Goal: Task Accomplishment & Management: Manage account settings

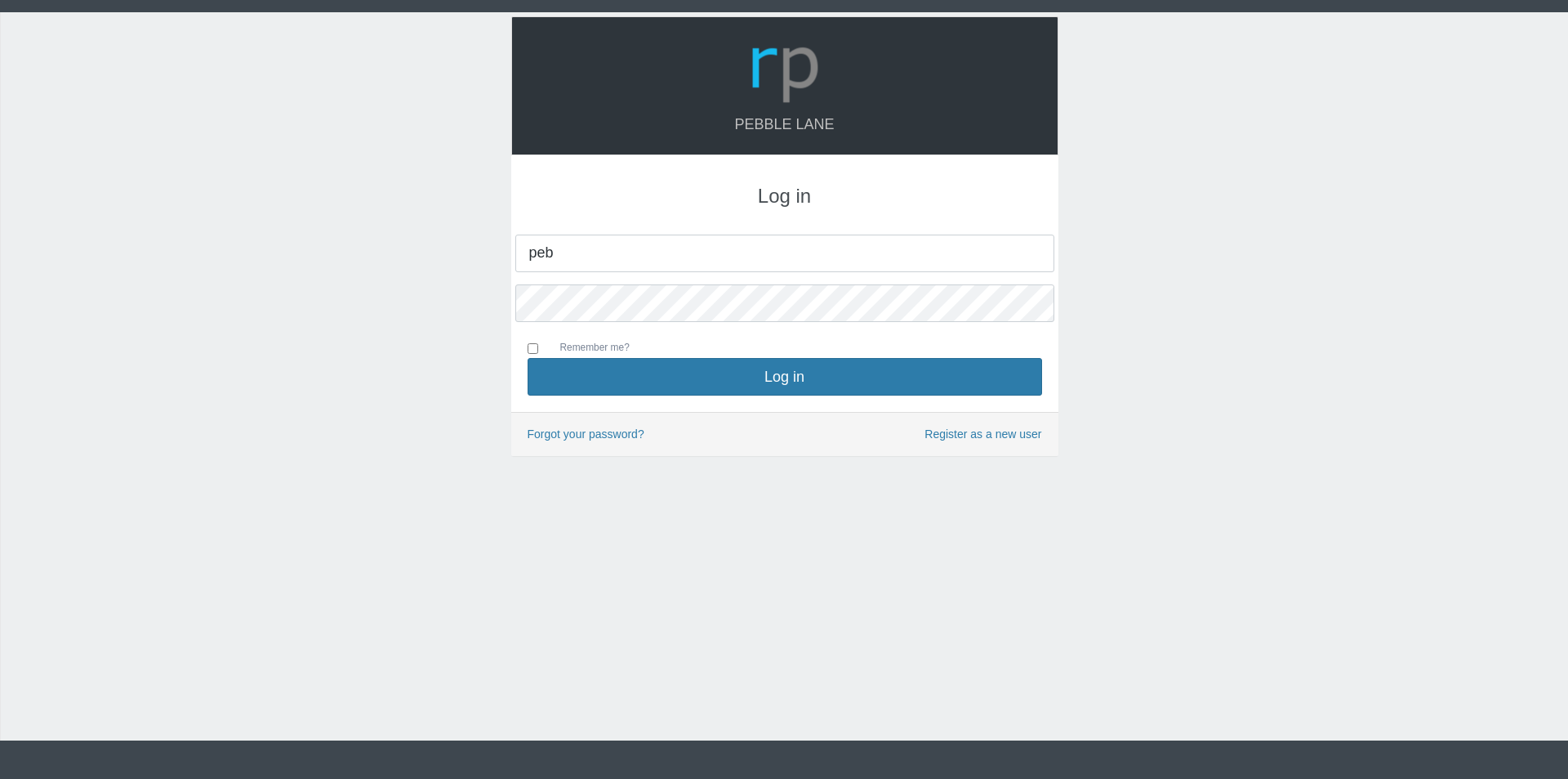
type input "[EMAIL_ADDRESS][DOMAIN_NAME]"
click at [528, 358] on button "Log in" at bounding box center [785, 377] width 515 height 38
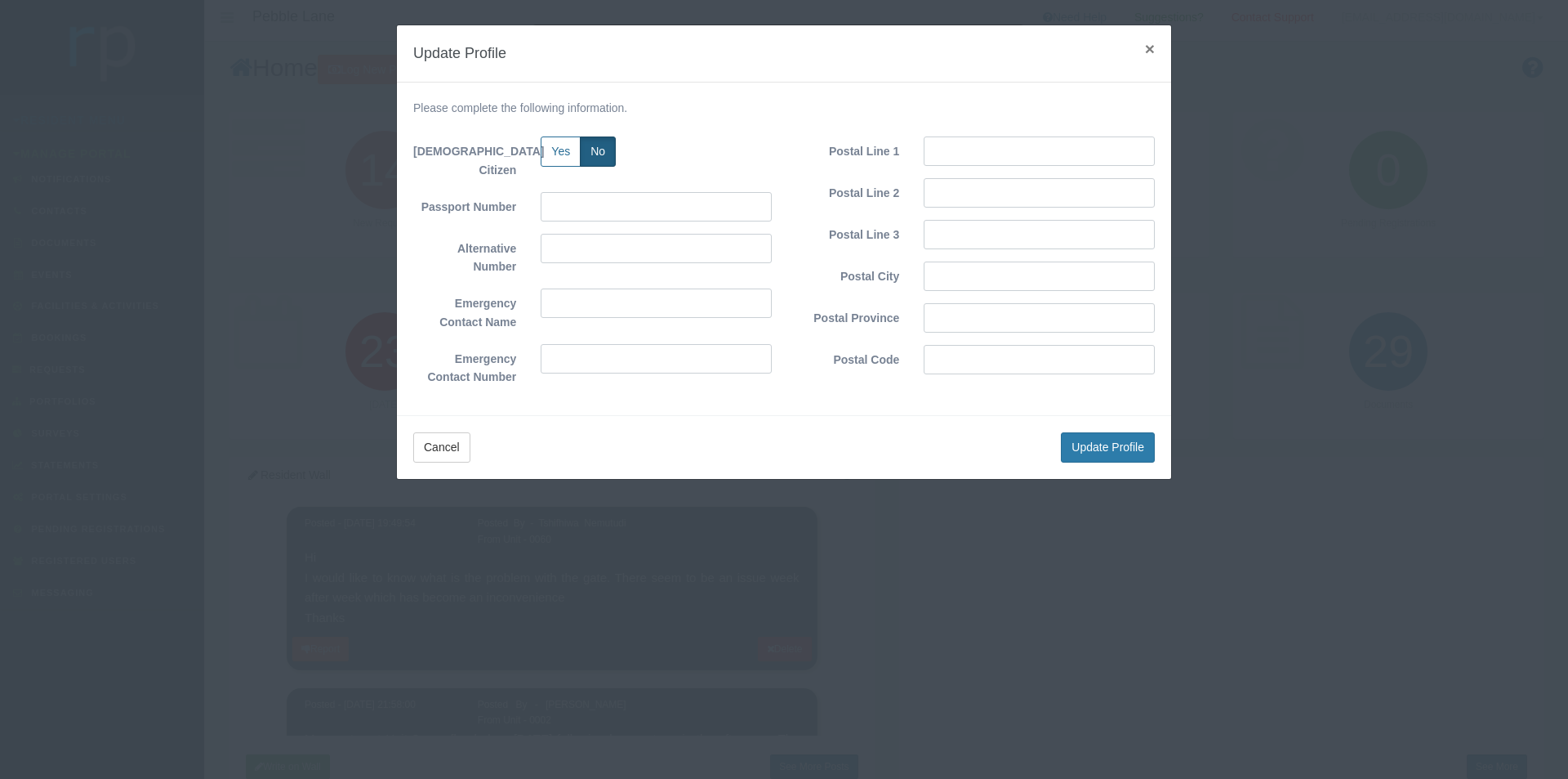
click at [1148, 48] on span "×" at bounding box center [1149, 49] width 10 height 19
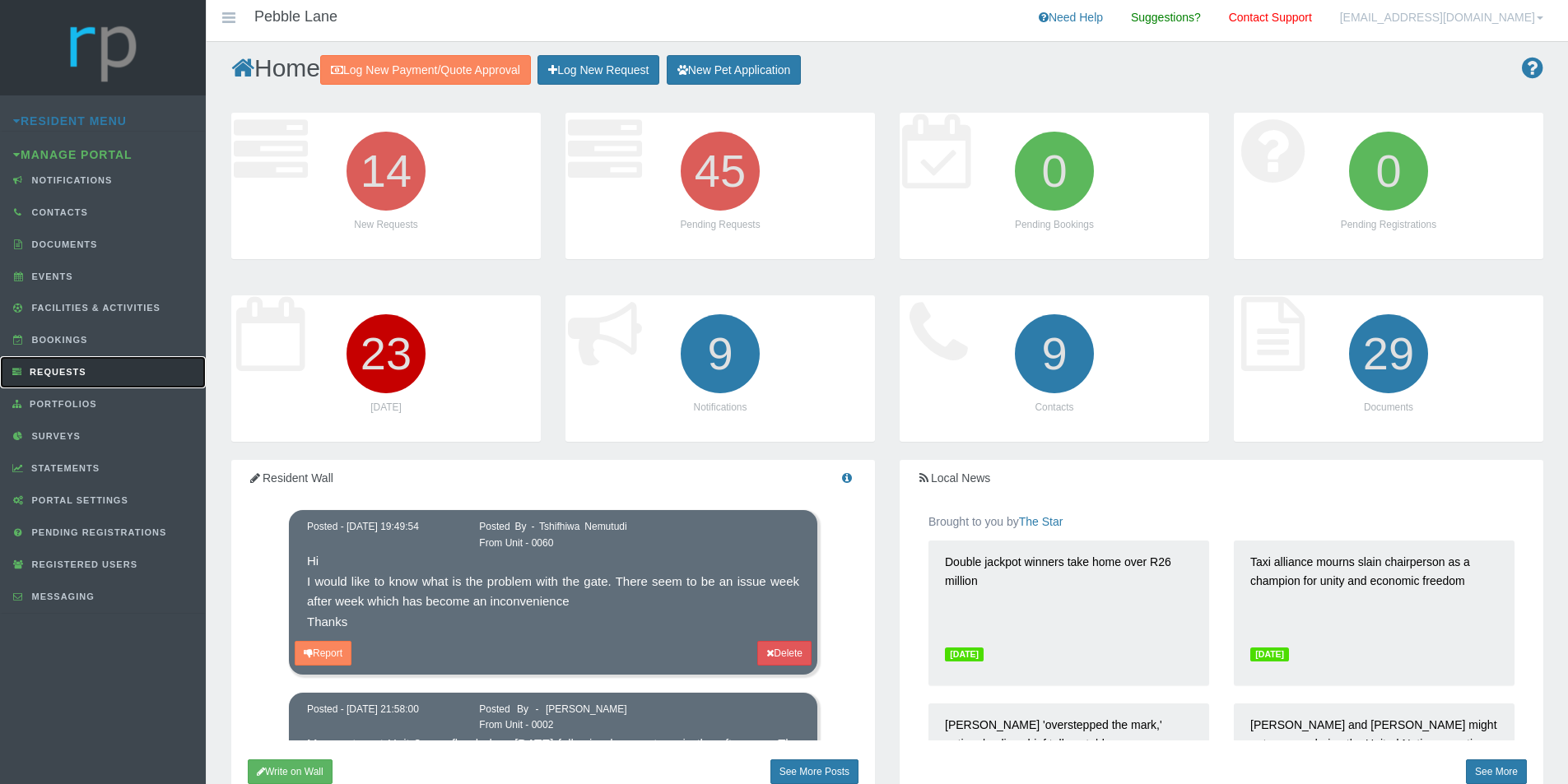
click at [49, 378] on link "Requests" at bounding box center [102, 372] width 206 height 32
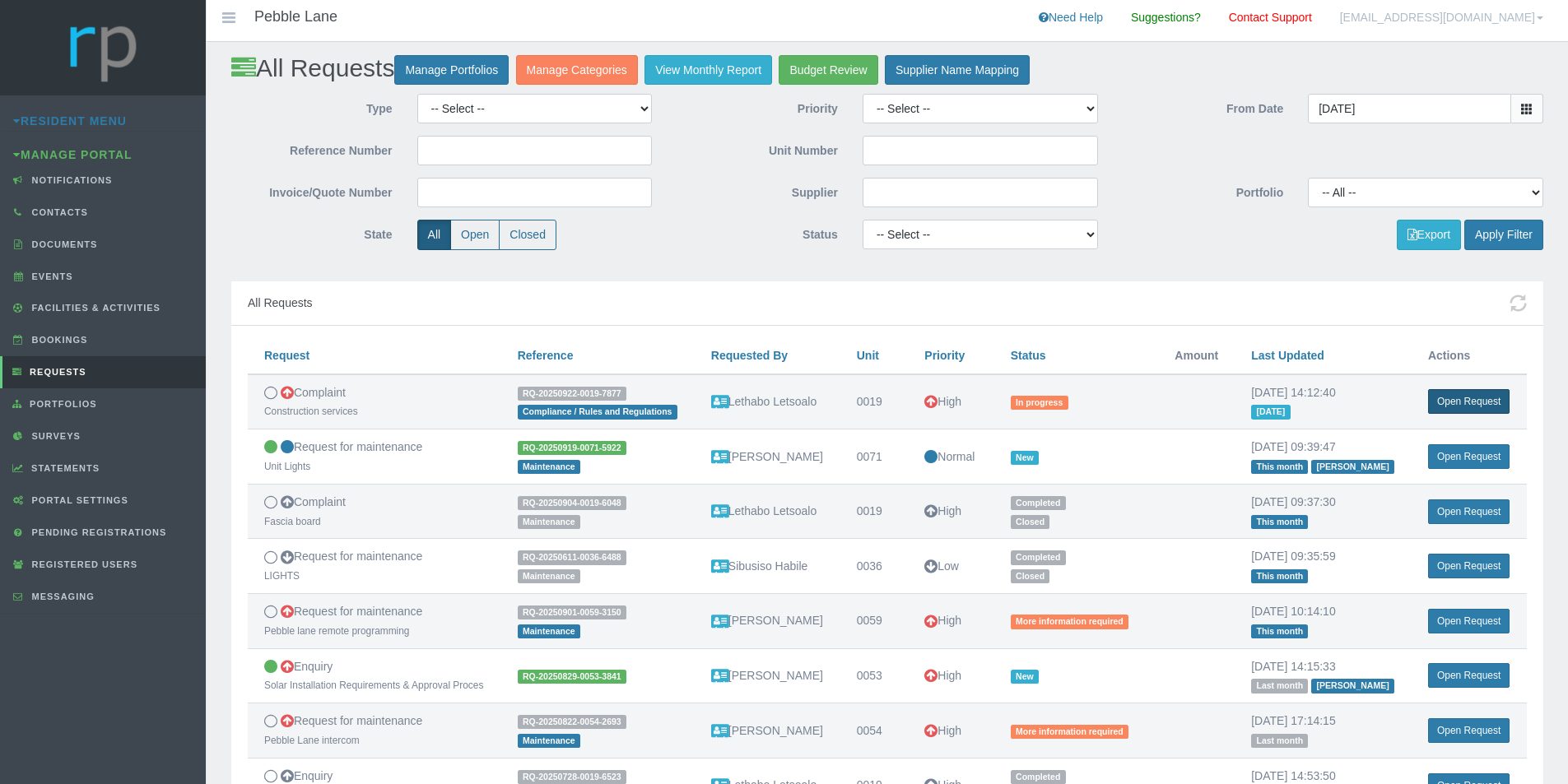
click at [1467, 405] on link "Open Request" at bounding box center [1468, 401] width 81 height 25
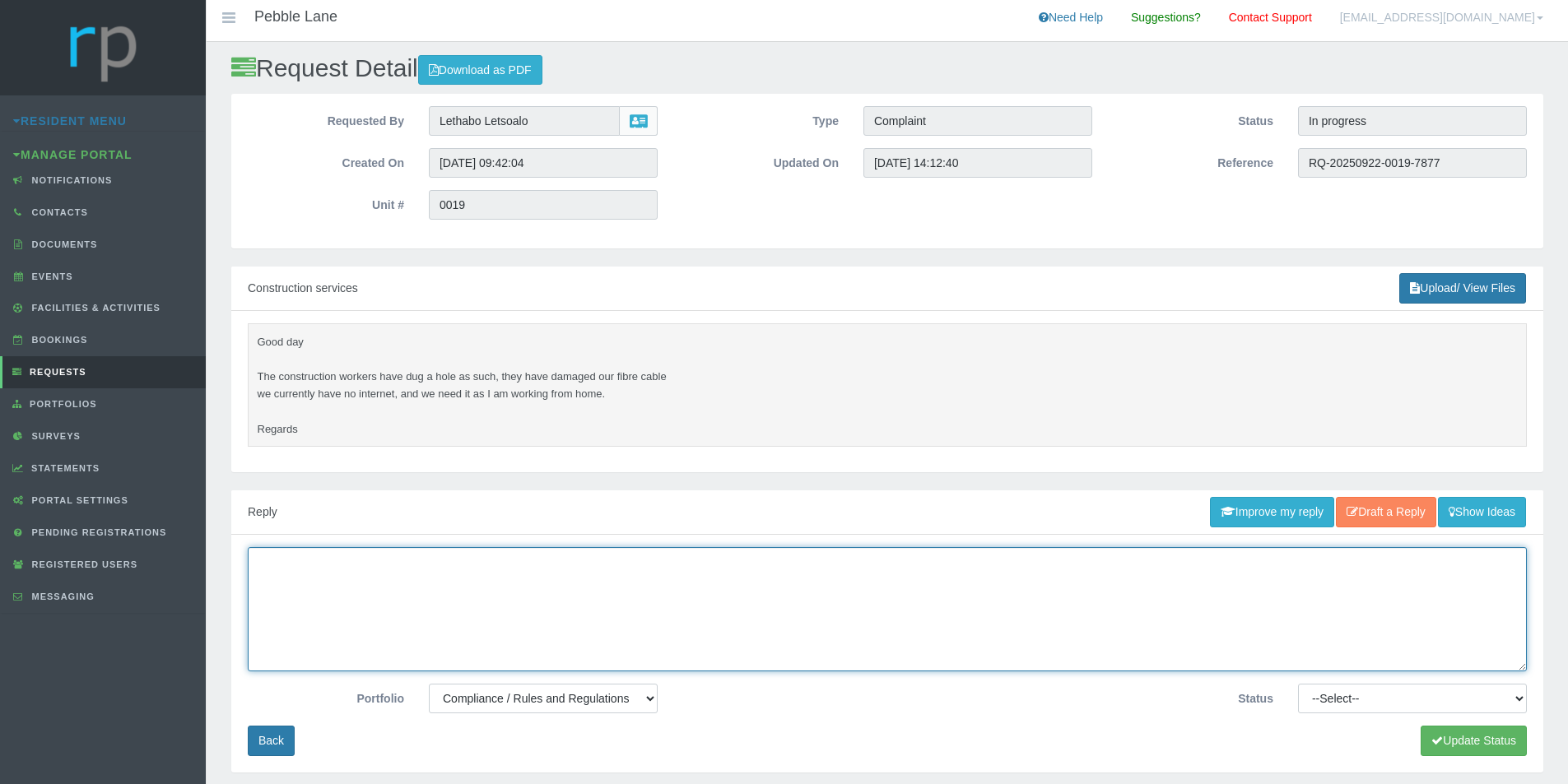
click at [624, 555] on textarea at bounding box center [887, 609] width 1279 height 125
click at [487, 598] on textarea "Afternoon Lethabo, I am in communication with" at bounding box center [887, 609] width 1279 height 125
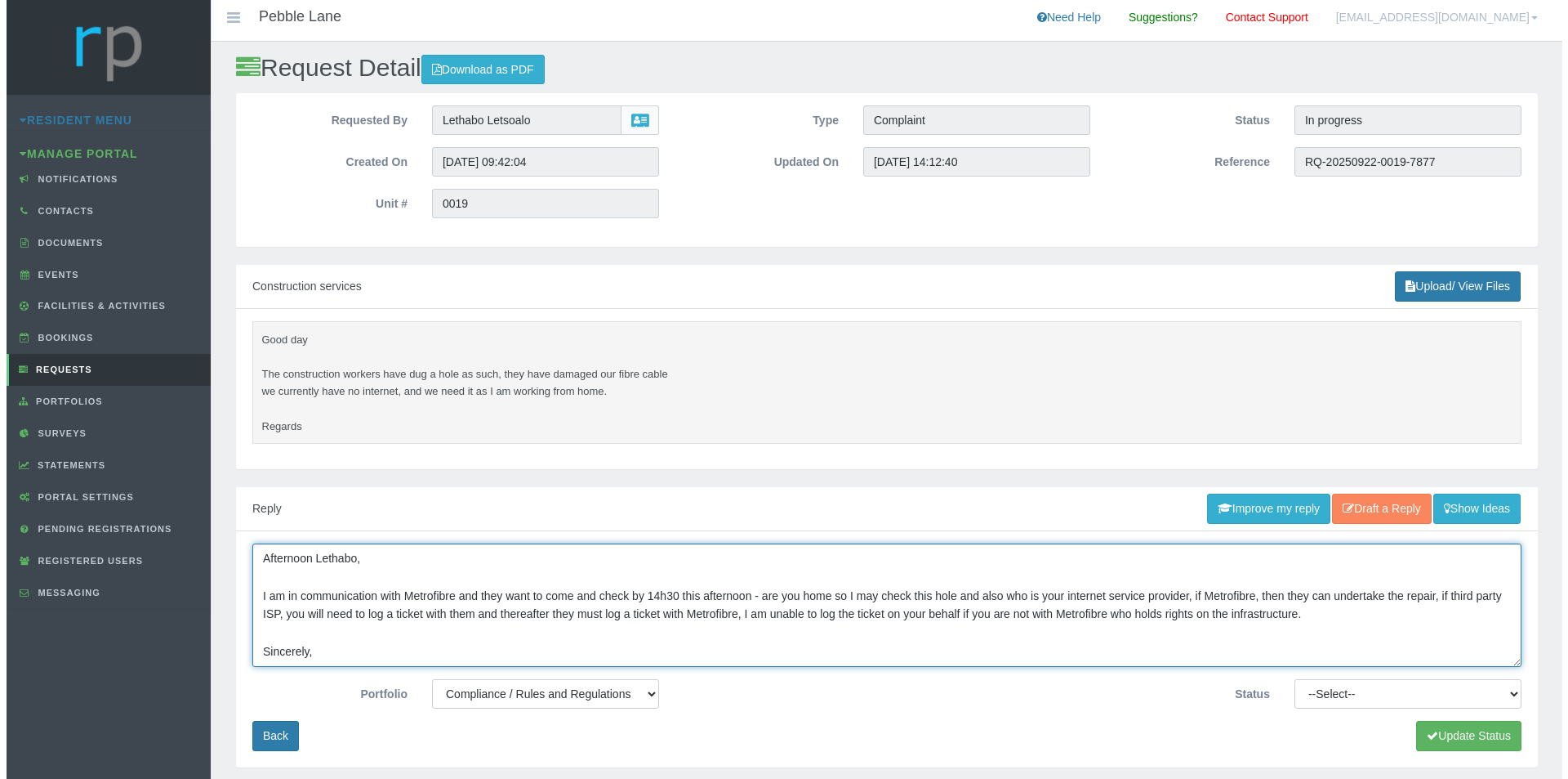
scroll to position [29, 0]
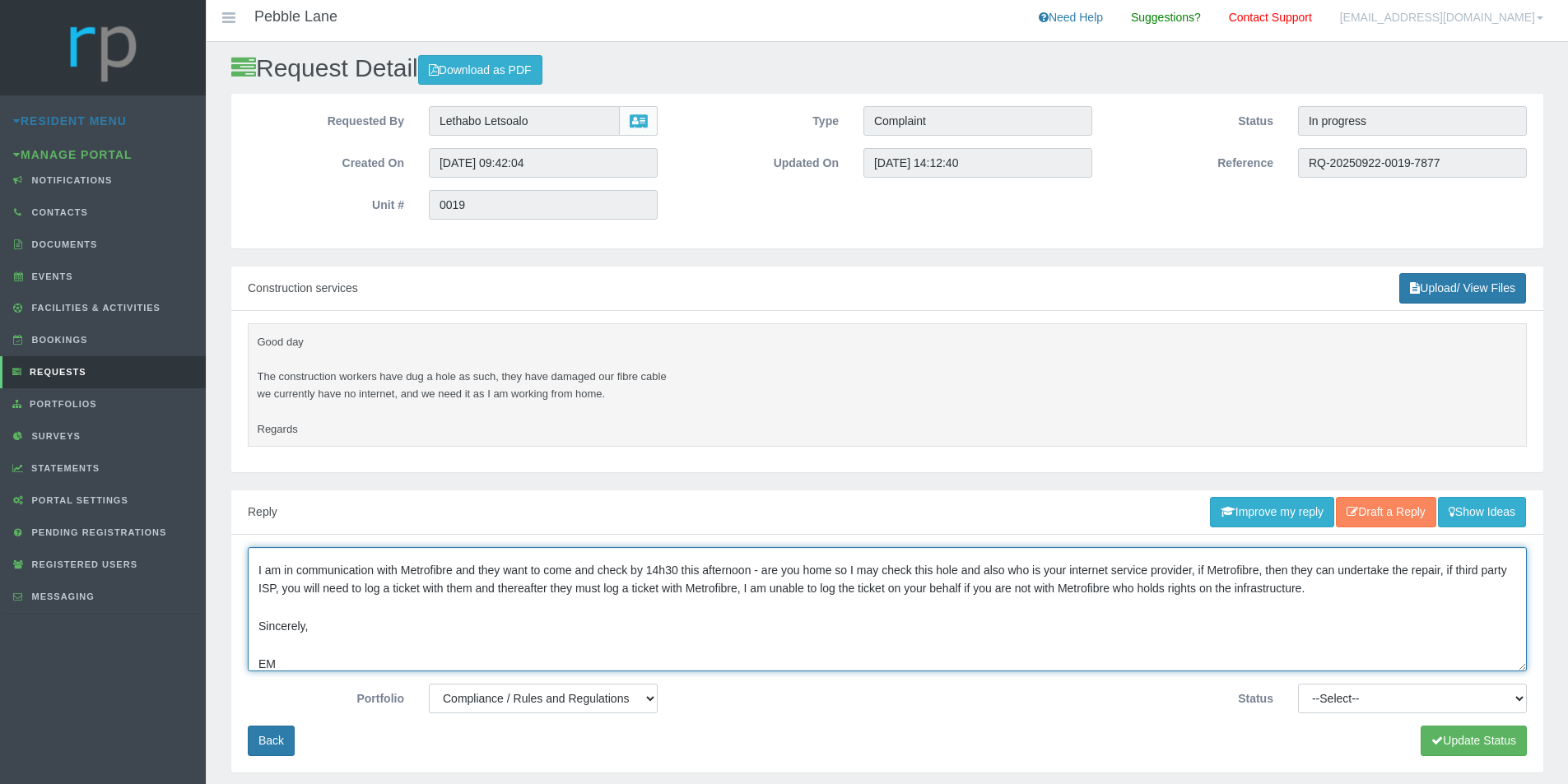
type textarea "Afternoon Lethabo, I am in communication with Metrofibre and they want to come …"
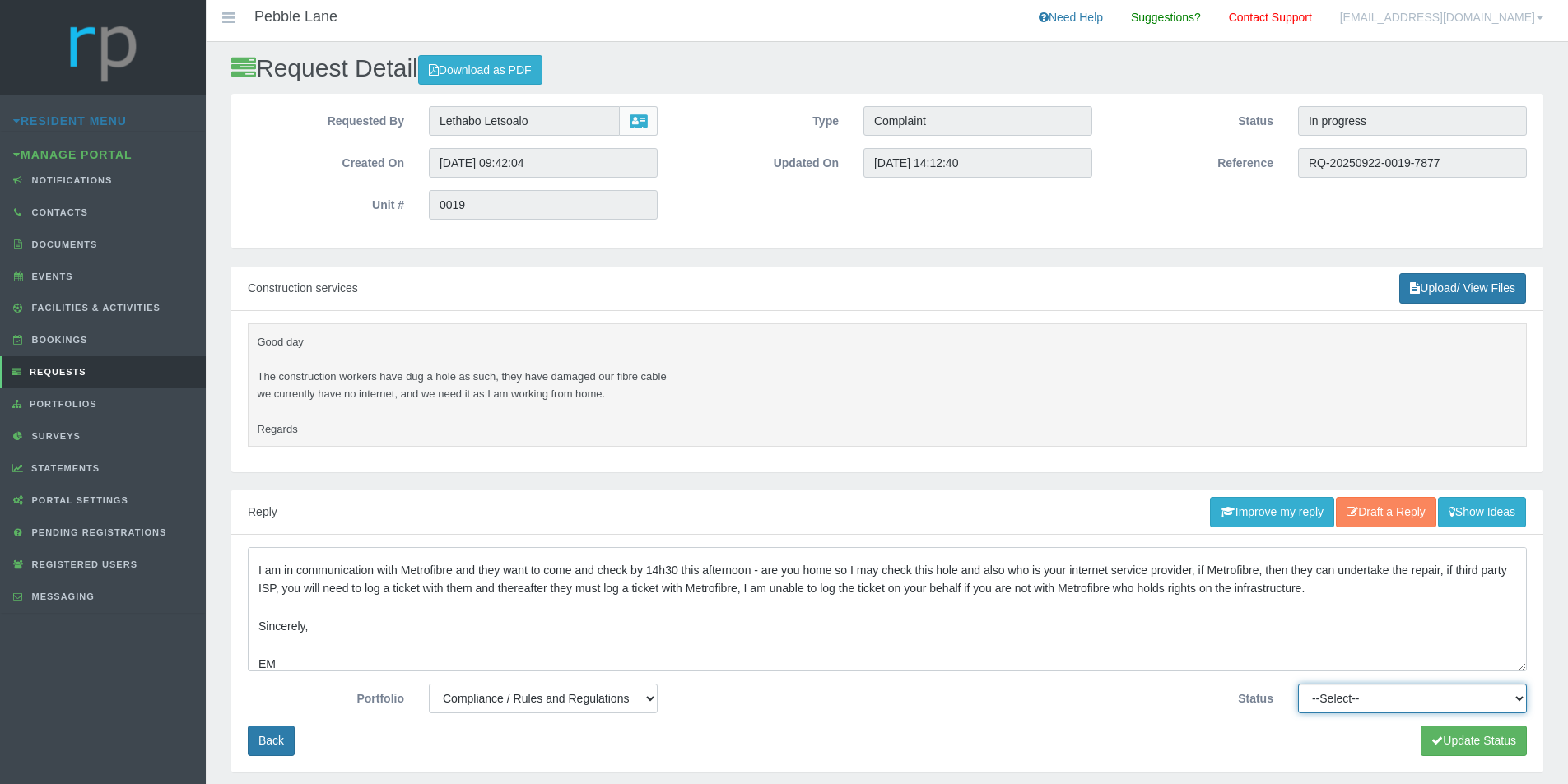
click at [1514, 698] on select "--Select-- Approved Cancelled Completed Declined More information required New …" at bounding box center [1412, 698] width 229 height 30
select select "MOREINFO"
click at [1298, 683] on select "--Select-- Approved Cancelled Completed Declined More information required New …" at bounding box center [1412, 698] width 229 height 30
click at [1467, 739] on button "Update Status" at bounding box center [1473, 740] width 106 height 30
